Goal: Navigation & Orientation: Find specific page/section

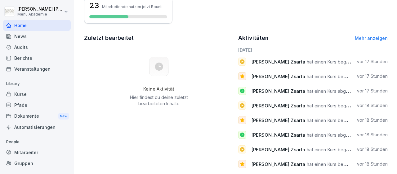
scroll to position [165, 0]
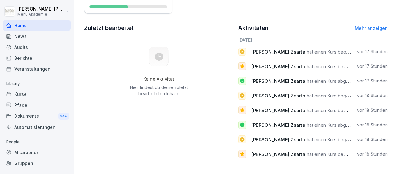
click at [377, 29] on link "Mehr anzeigen" at bounding box center [371, 27] width 33 height 5
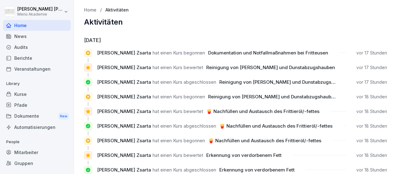
click at [20, 47] on div "Audits" at bounding box center [37, 47] width 68 height 11
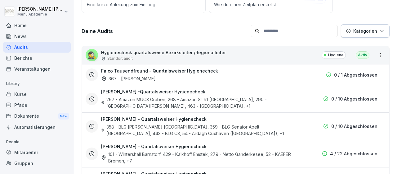
scroll to position [72, 0]
click at [33, 151] on div "Mitarbeiter" at bounding box center [37, 152] width 68 height 11
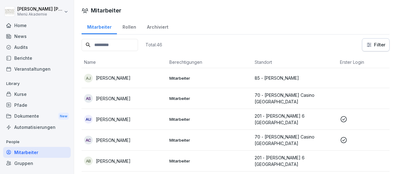
click at [31, 23] on div "Home" at bounding box center [37, 25] width 68 height 11
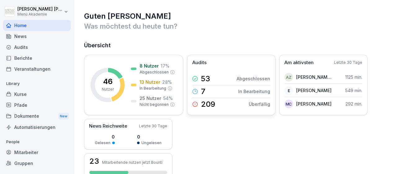
click at [211, 101] on p "209" at bounding box center [208, 103] width 14 height 7
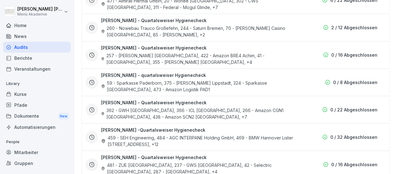
scroll to position [216, 0]
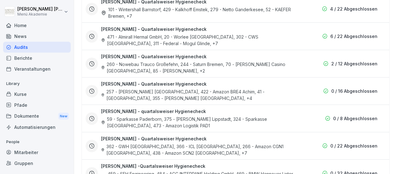
click at [268, 61] on div "260 - Nowebau Trauco Großefehn, 244 - Saturn Bremen, 70 - [PERSON_NAME] Casino …" at bounding box center [200, 67] width 199 height 13
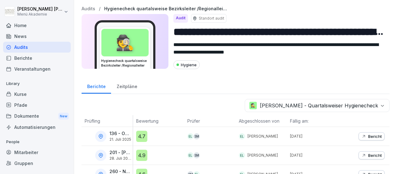
click at [131, 86] on div "Zeitpläne" at bounding box center [127, 86] width 32 height 16
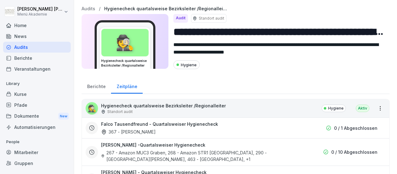
click at [96, 84] on div "Berichte" at bounding box center [96, 86] width 29 height 16
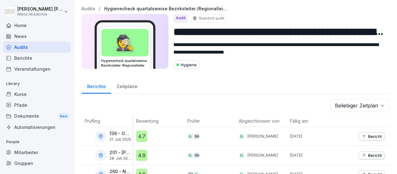
scroll to position [52, 0]
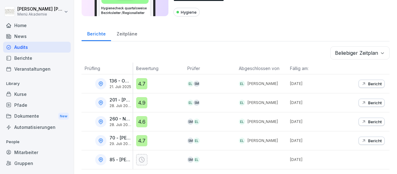
click at [23, 47] on div "Audits" at bounding box center [37, 47] width 68 height 11
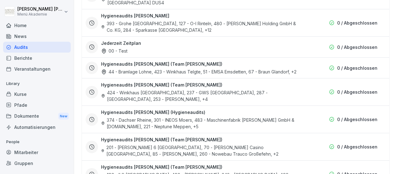
scroll to position [1303, 0]
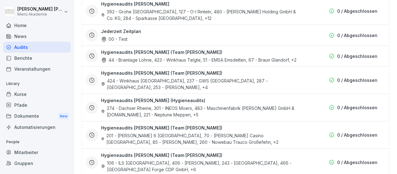
click at [243, 126] on div "Hygieneaudits [PERSON_NAME] (Team [PERSON_NAME]) 201 - [PERSON_NAME] 6 [GEOGRAP…" at bounding box center [236, 134] width 308 height 27
click at [304, 124] on div "Hygieneaudits [PERSON_NAME] (Team [PERSON_NAME]) 201 - [PERSON_NAME] 6 [GEOGRAP…" at bounding box center [236, 134] width 300 height 21
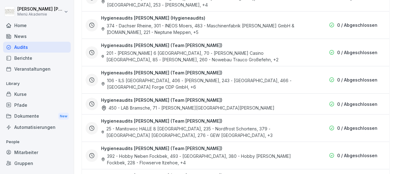
scroll to position [1403, 0]
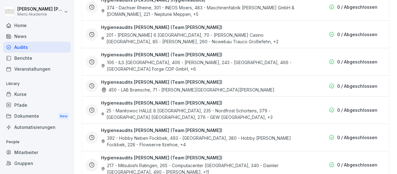
click at [262, 99] on div "Hygieneaudits [PERSON_NAME] (Team [PERSON_NAME]) 25 - Manitowoc HALLE 8 [GEOGRA…" at bounding box center [200, 109] width 199 height 21
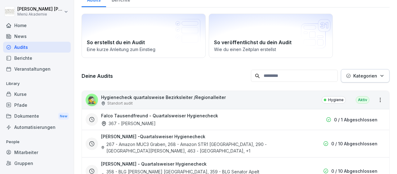
scroll to position [171, 0]
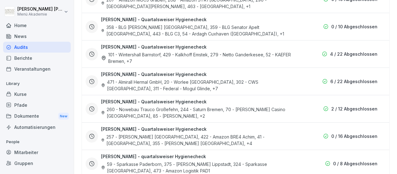
click at [155, 81] on div "471 - Almirall Hermal GmbH, 20 - [GEOGRAPHIC_DATA], 302 - CWS [GEOGRAPHIC_DATA]…" at bounding box center [200, 85] width 199 height 13
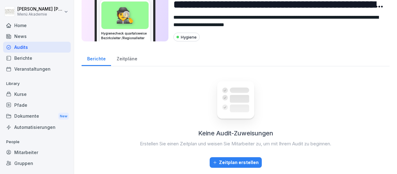
scroll to position [27, 0]
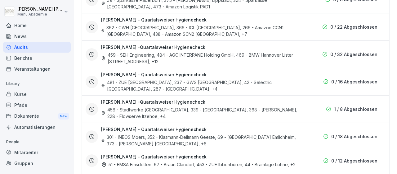
scroll to position [351, 0]
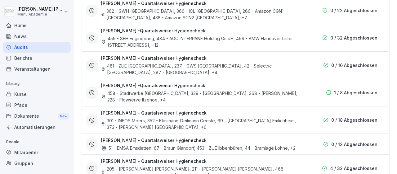
click at [153, 125] on div "301 - INEOS Moers, 352 - Klasmann-Deilmann Geeste, 69 - [GEOGRAPHIC_DATA] Emlic…" at bounding box center [200, 123] width 199 height 13
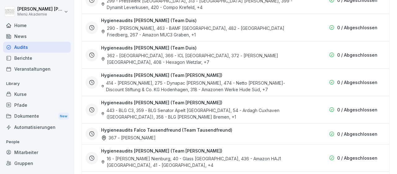
scroll to position [963, 0]
